Goal: Understand process/instructions

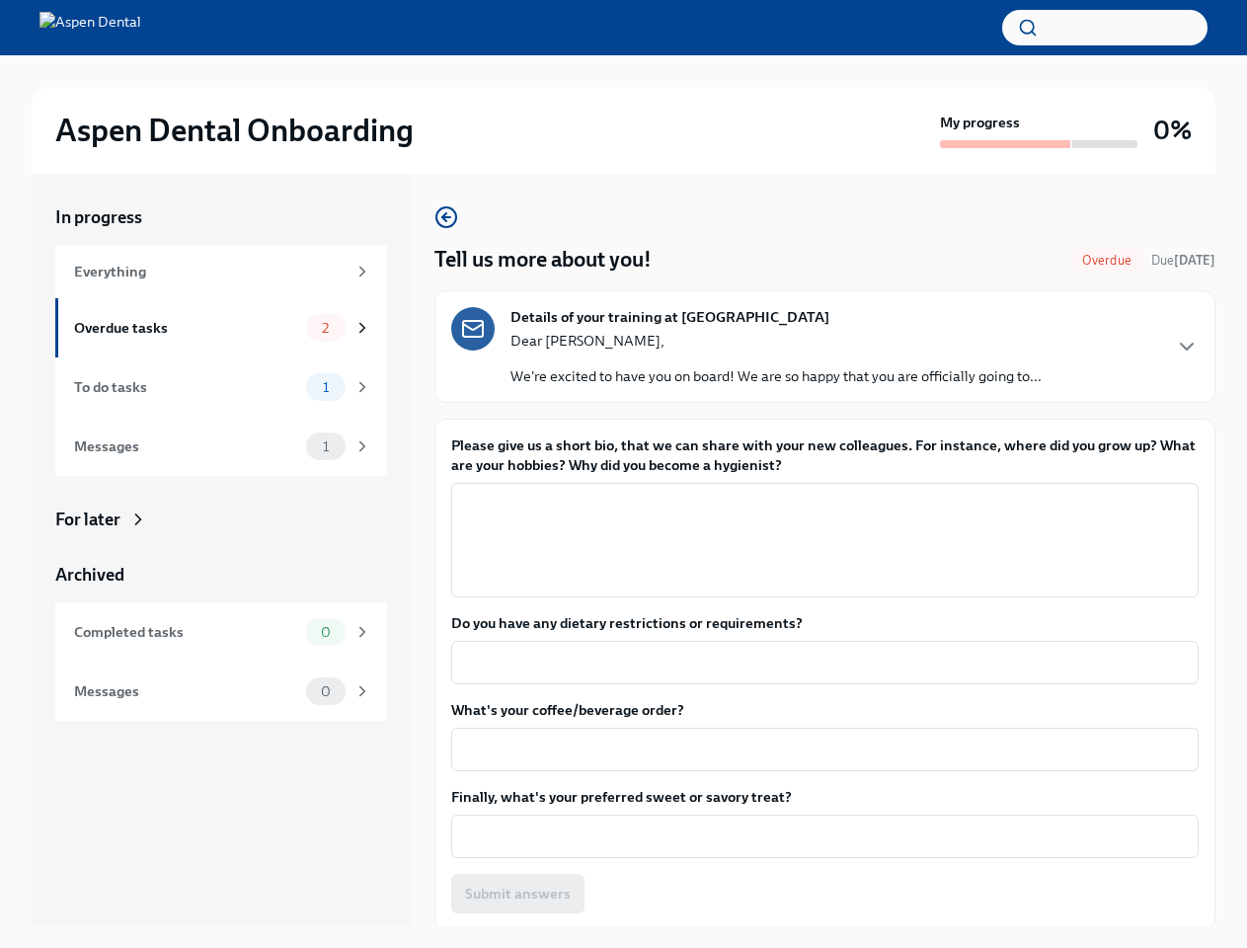
click at [623, 474] on label "Please give us a short bio, that we can share with your new colleagues. For ins…" at bounding box center [825, 454] width 748 height 39
click at [623, 493] on textarea "Please give us a short bio, that we can share with your new colleagues. For ins…" at bounding box center [825, 540] width 724 height 95
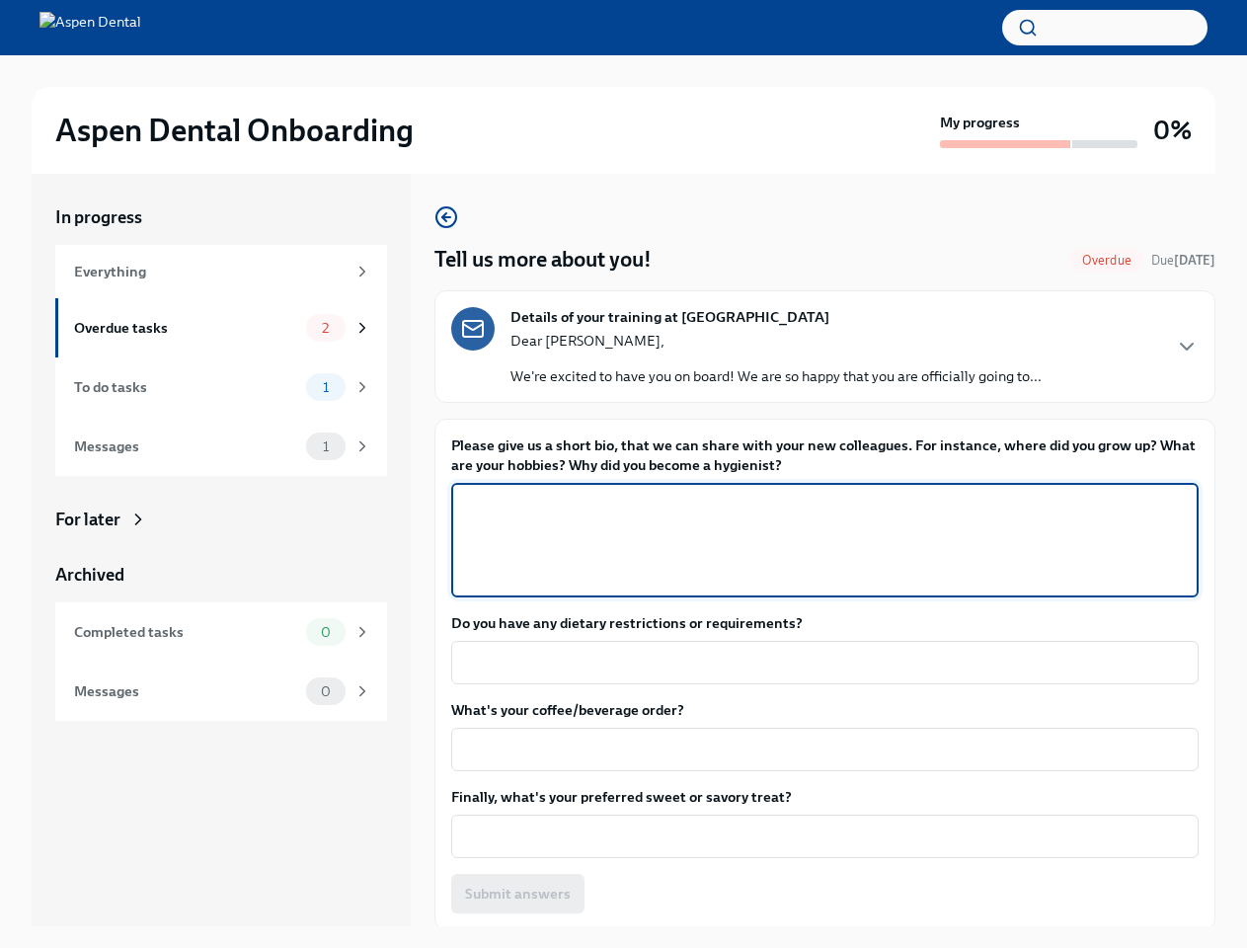
click at [1105, 28] on button "button" at bounding box center [1104, 28] width 205 height 36
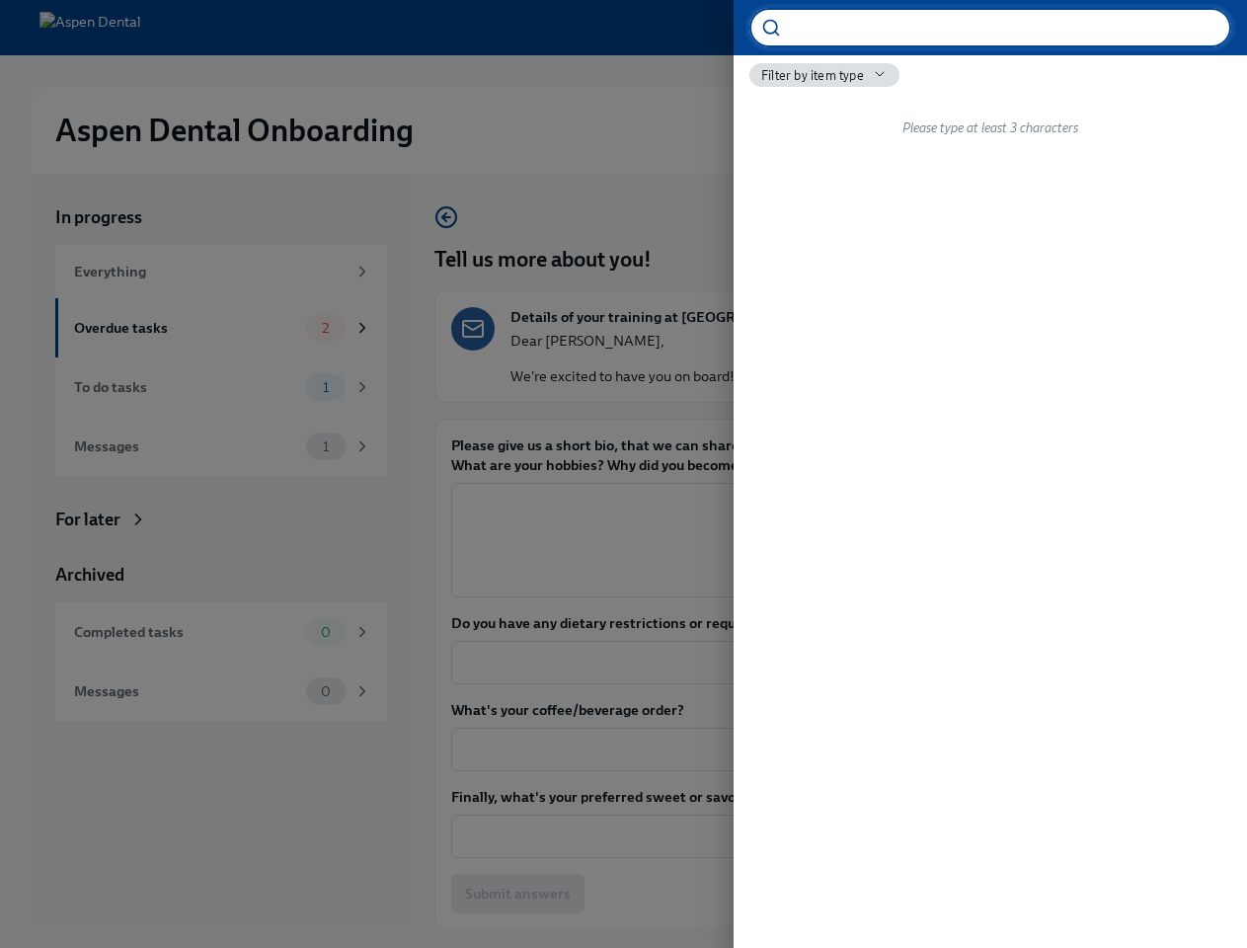
click at [817, 347] on div at bounding box center [623, 474] width 1247 height 948
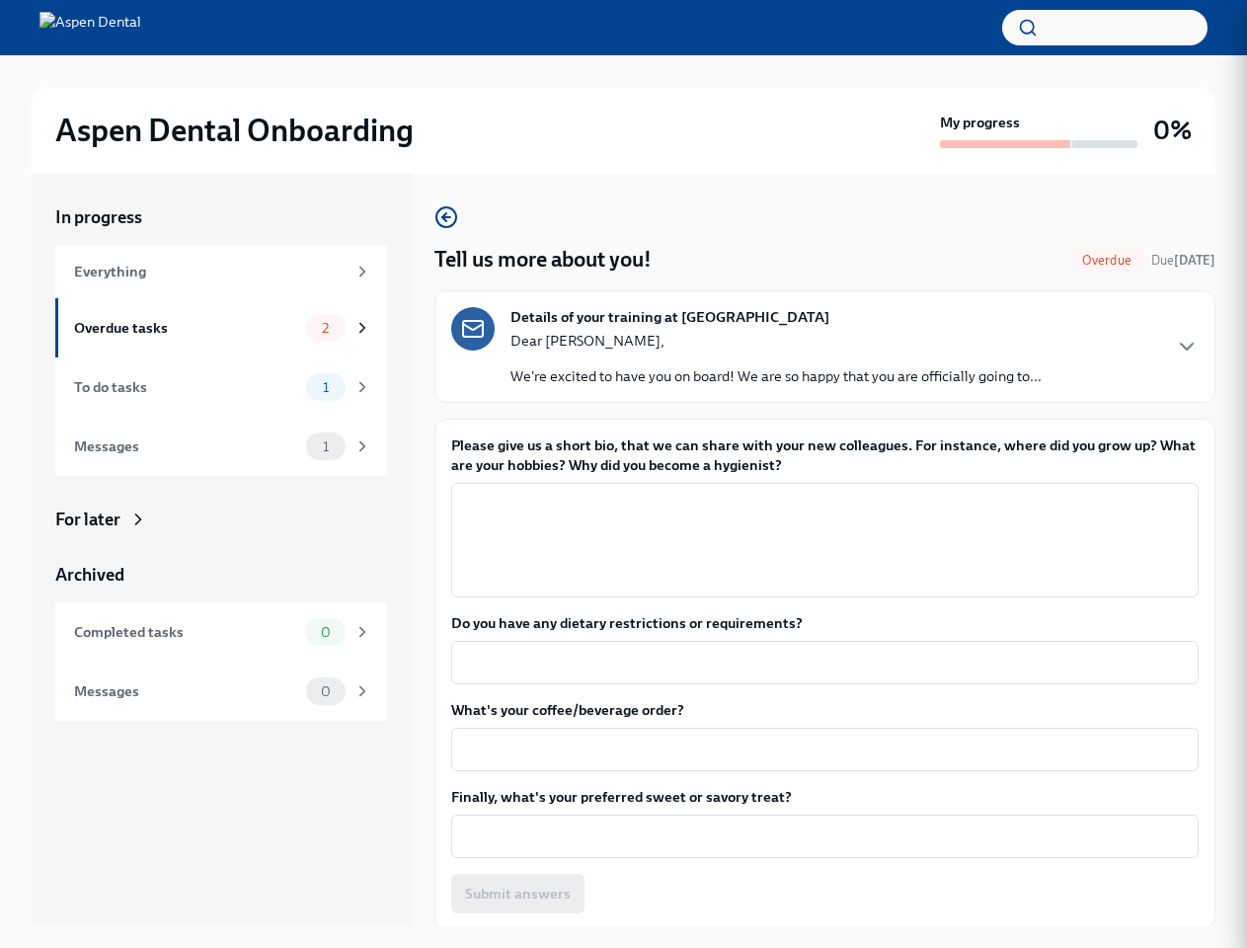
click at [1175, 347] on icon "button" at bounding box center [1187, 347] width 24 height 24
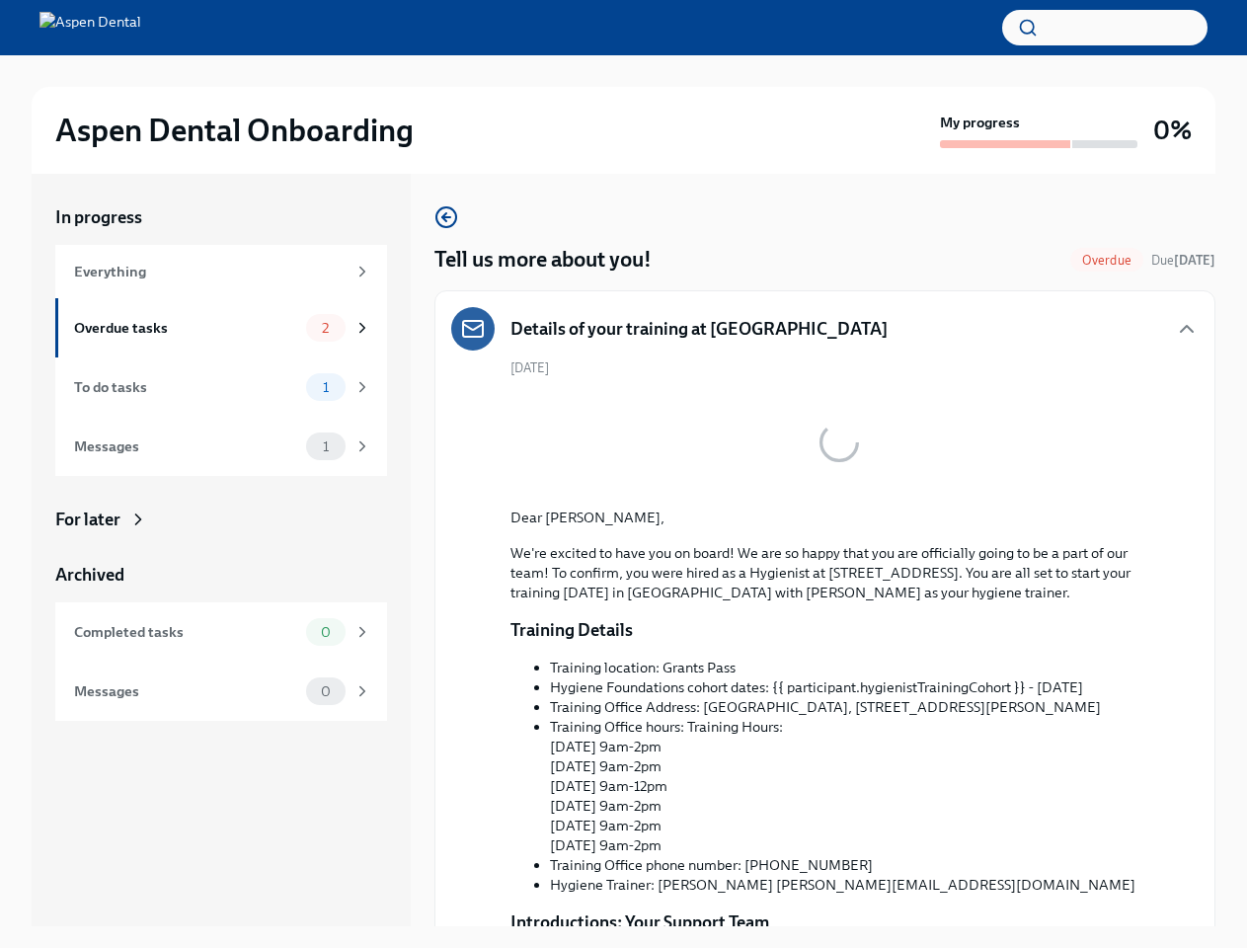
click at [817, 540] on div "Dear [PERSON_NAME], We're excited to have you on board! We are so happy that yo…" at bounding box center [839, 555] width 657 height 95
click at [817, 663] on li "Training location: Grants Pass" at bounding box center [843, 668] width 586 height 20
click at [817, 749] on li "Training Office hours: Training Hours: [DATE] 9am-2pm [DATE] 9am-2pm [DATE] 9am…" at bounding box center [843, 786] width 586 height 138
